Goal: Transaction & Acquisition: Purchase product/service

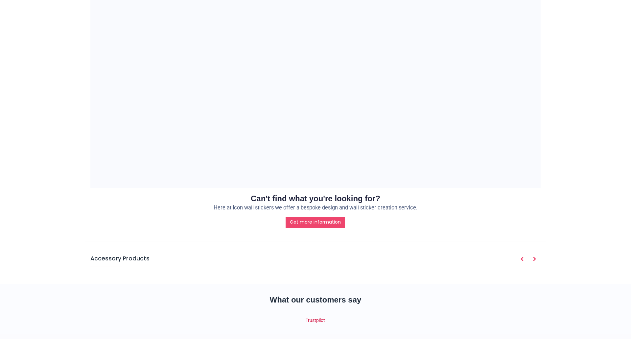
scroll to position [625, 0]
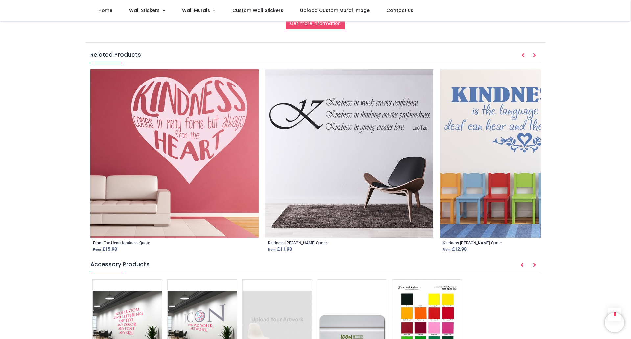
scroll to position [741, 0]
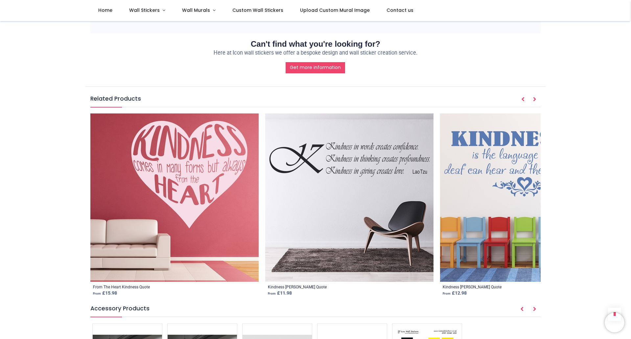
click at [501, 174] on img at bounding box center [524, 197] width 168 height 168
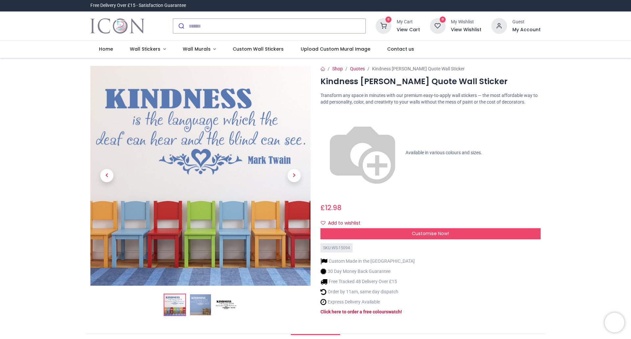
click at [197, 308] on img at bounding box center [200, 304] width 21 height 21
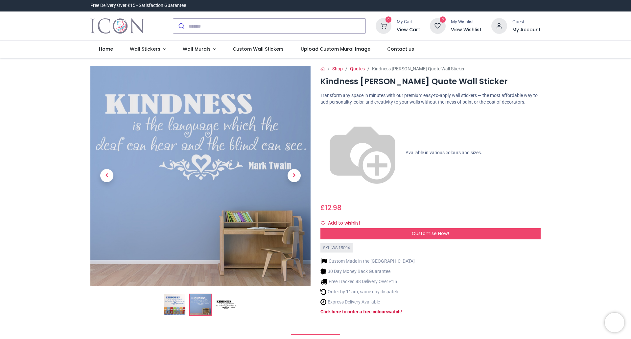
click at [226, 303] on img at bounding box center [226, 304] width 21 height 21
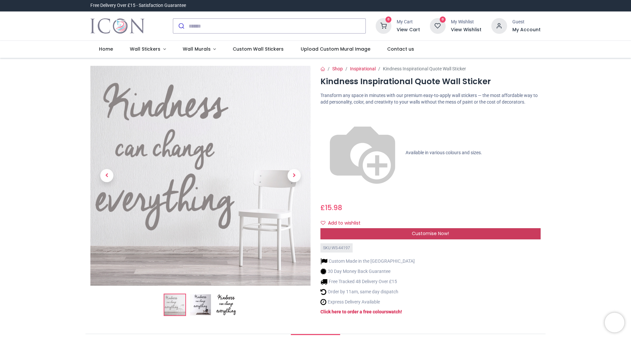
click at [428, 230] on span "Customise Now!" at bounding box center [430, 233] width 37 height 7
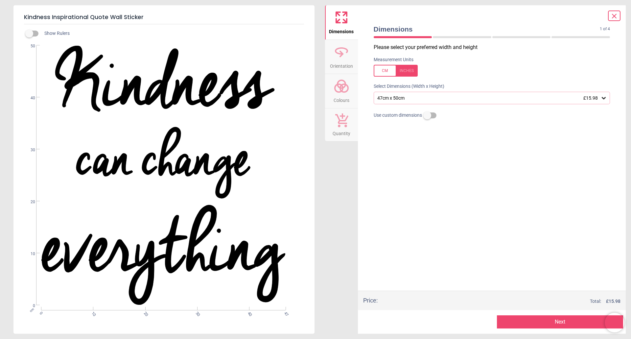
click at [603, 98] on icon at bounding box center [604, 98] width 4 height 2
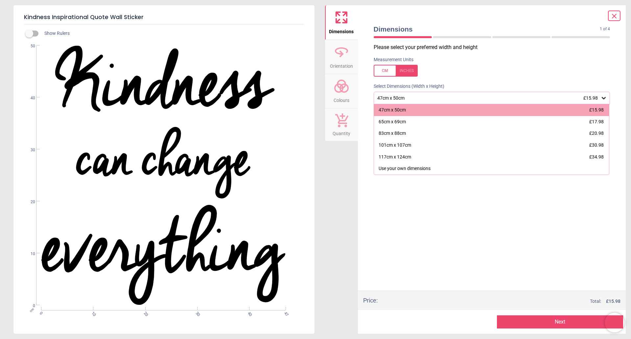
click at [378, 73] on div at bounding box center [396, 71] width 44 height 12
click at [407, 71] on div at bounding box center [396, 71] width 44 height 12
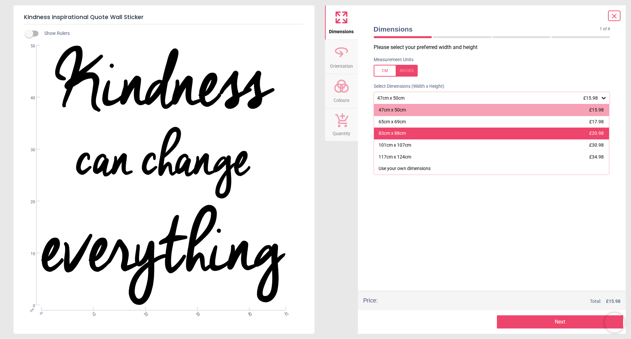
click at [424, 131] on div "83cm x 88cm £20.98" at bounding box center [491, 134] width 235 height 12
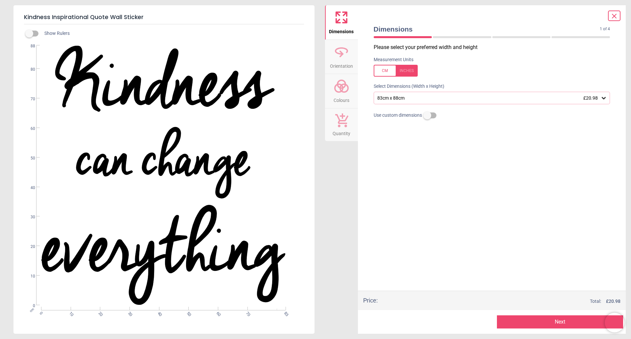
click at [570, 319] on button "Next" at bounding box center [560, 321] width 126 height 13
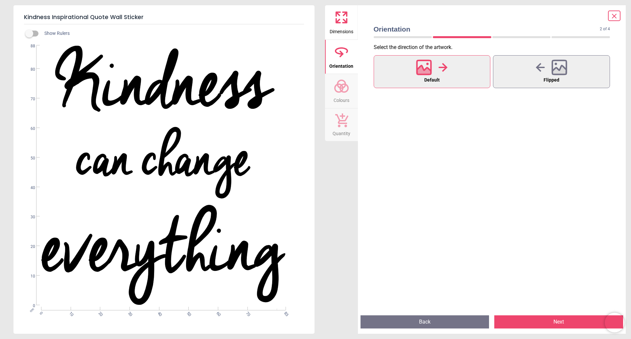
click at [565, 323] on button "Next" at bounding box center [558, 321] width 129 height 13
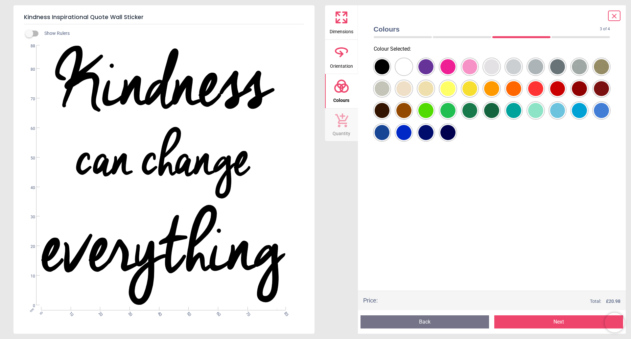
click at [384, 74] on div at bounding box center [382, 66] width 15 height 15
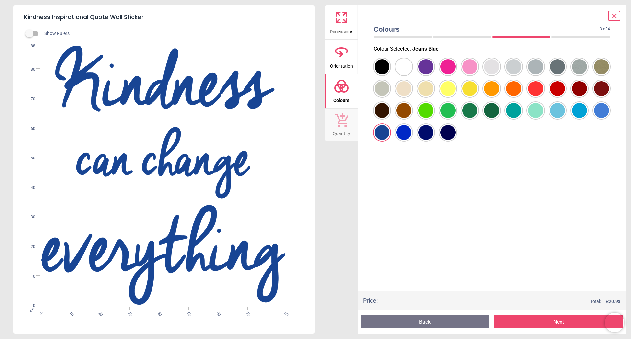
click at [390, 74] on div at bounding box center [382, 66] width 15 height 15
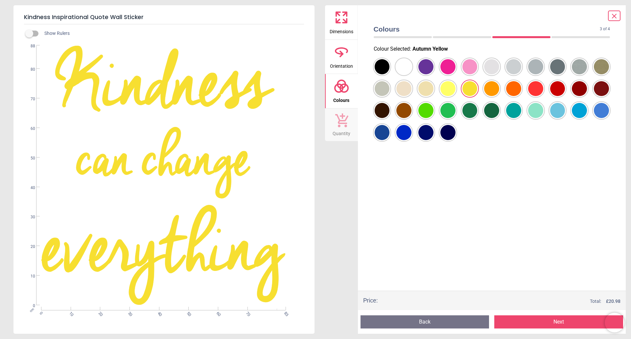
click at [390, 74] on div at bounding box center [382, 66] width 15 height 15
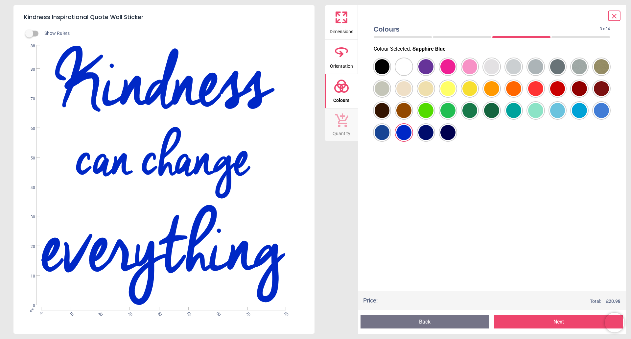
click at [380, 74] on div at bounding box center [382, 66] width 15 height 15
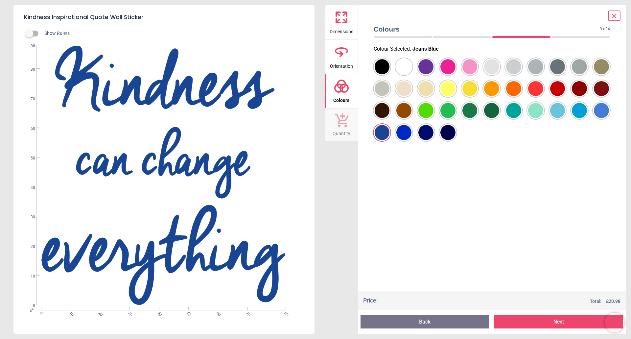
click at [530, 187] on div "Colour Selected : Jeans Blue" at bounding box center [492, 167] width 247 height 247
click at [390, 74] on div at bounding box center [382, 66] width 15 height 15
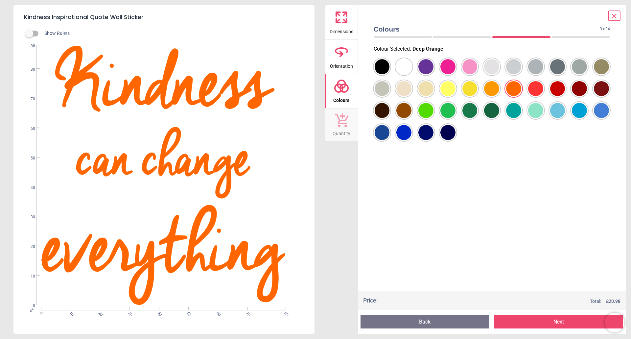
click at [383, 74] on div at bounding box center [382, 66] width 15 height 15
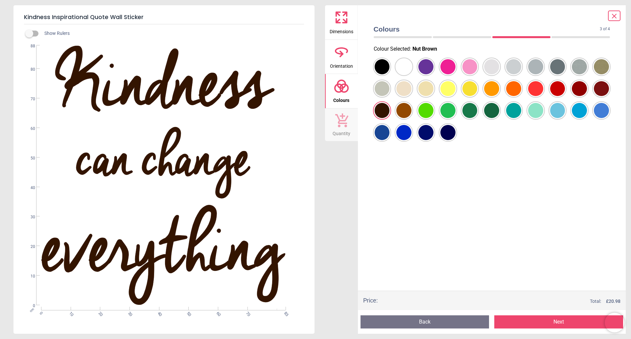
click at [390, 74] on div at bounding box center [382, 66] width 15 height 15
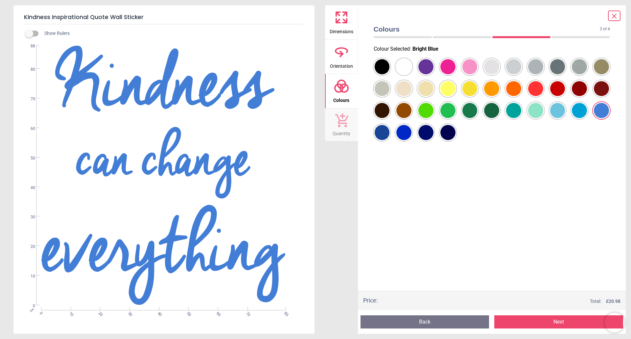
click at [383, 74] on div at bounding box center [382, 66] width 15 height 15
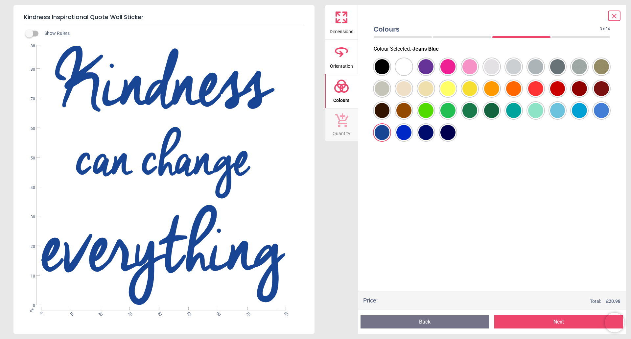
click at [566, 321] on button "Next" at bounding box center [558, 321] width 129 height 13
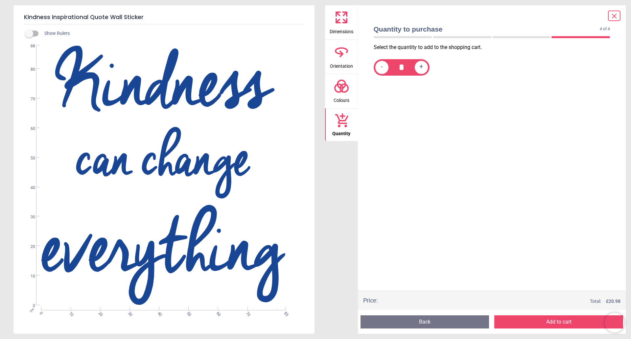
click at [566, 321] on button "Add to cart" at bounding box center [558, 321] width 129 height 13
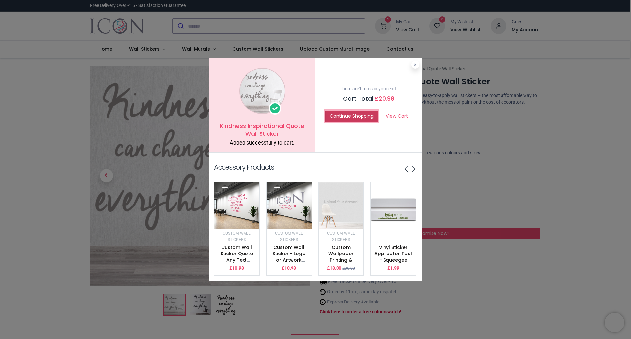
click at [358, 113] on button "Continue Shopping" at bounding box center [351, 116] width 53 height 11
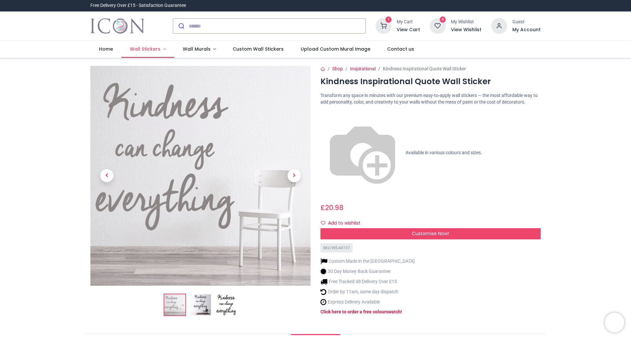
click at [157, 49] on span "Wall Stickers" at bounding box center [145, 49] width 31 height 7
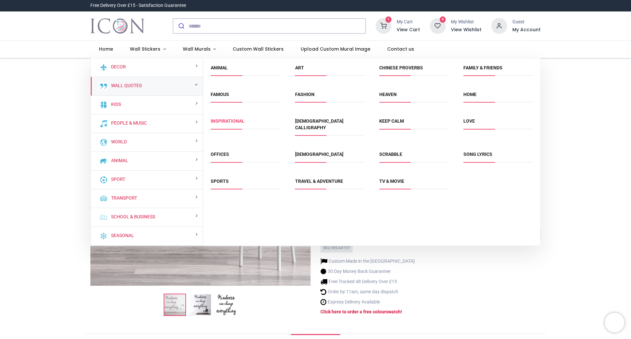
click at [228, 121] on link "Inspirational" at bounding box center [228, 120] width 34 height 5
